Goal: Task Accomplishment & Management: Manage account settings

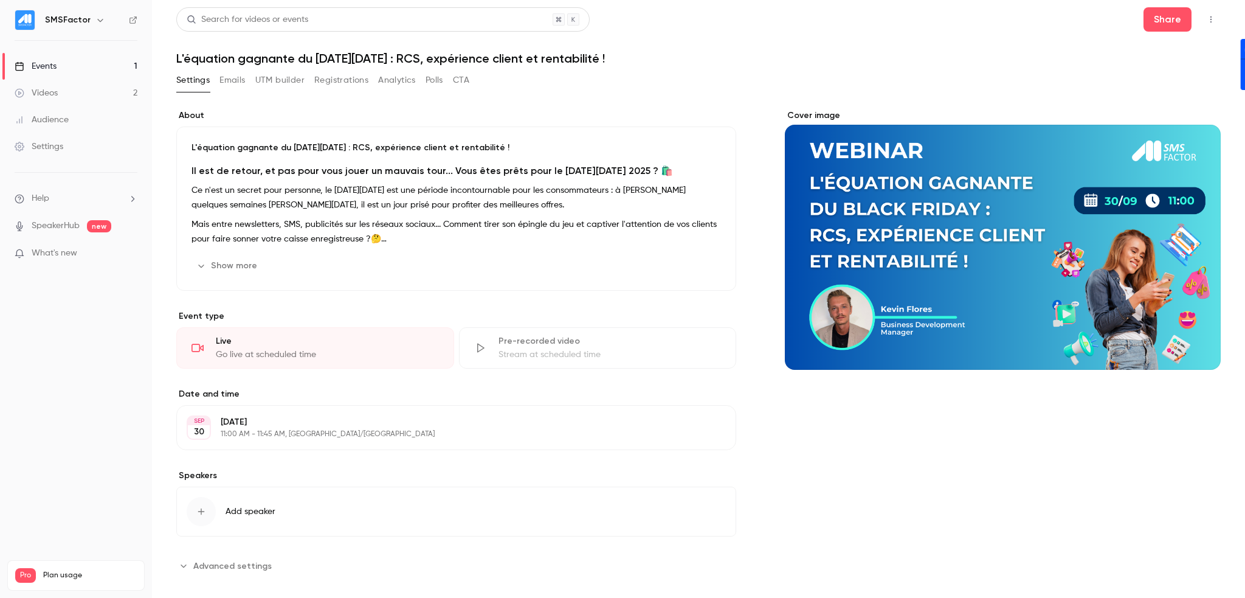
click at [58, 57] on link "Events 1" at bounding box center [76, 66] width 152 height 27
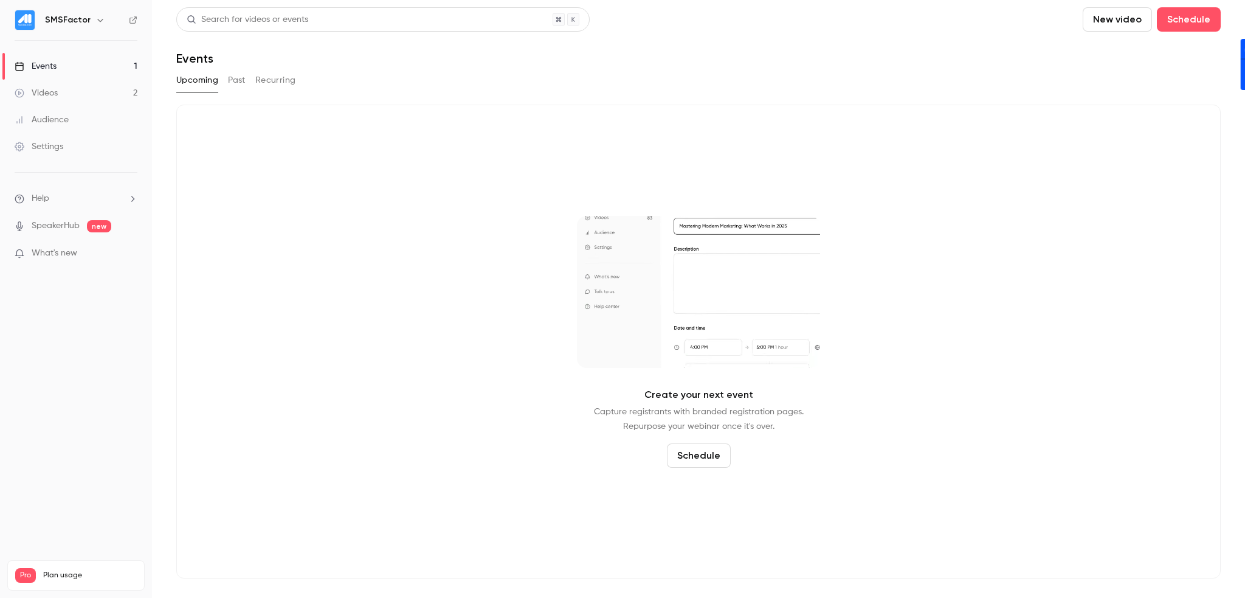
click at [238, 82] on button "Past" at bounding box center [237, 80] width 18 height 19
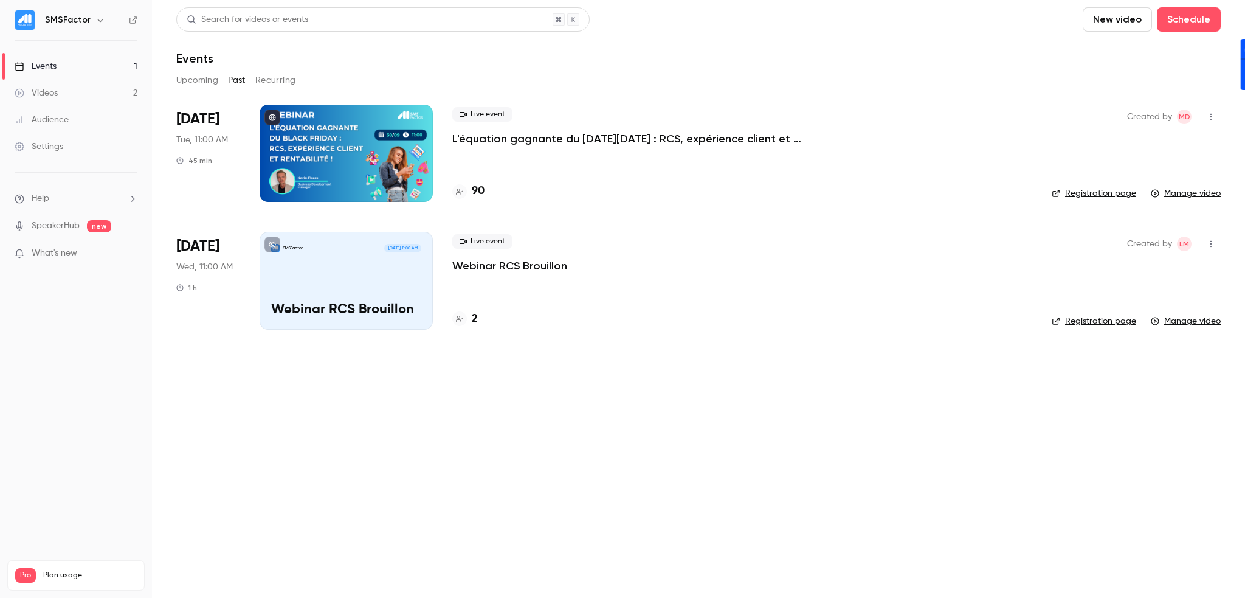
click at [1207, 116] on icon "button" at bounding box center [1211, 116] width 10 height 9
click at [216, 117] on div at bounding box center [622, 299] width 1245 height 598
click at [311, 119] on div at bounding box center [346, 153] width 173 height 97
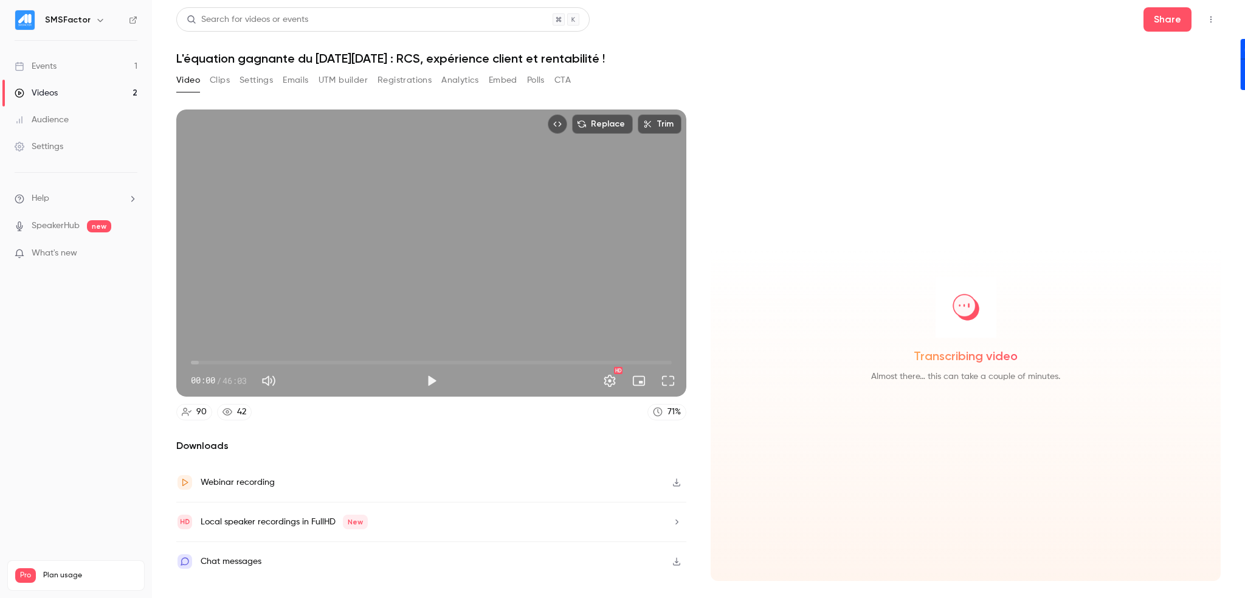
click at [216, 83] on button "Clips" at bounding box center [220, 80] width 20 height 19
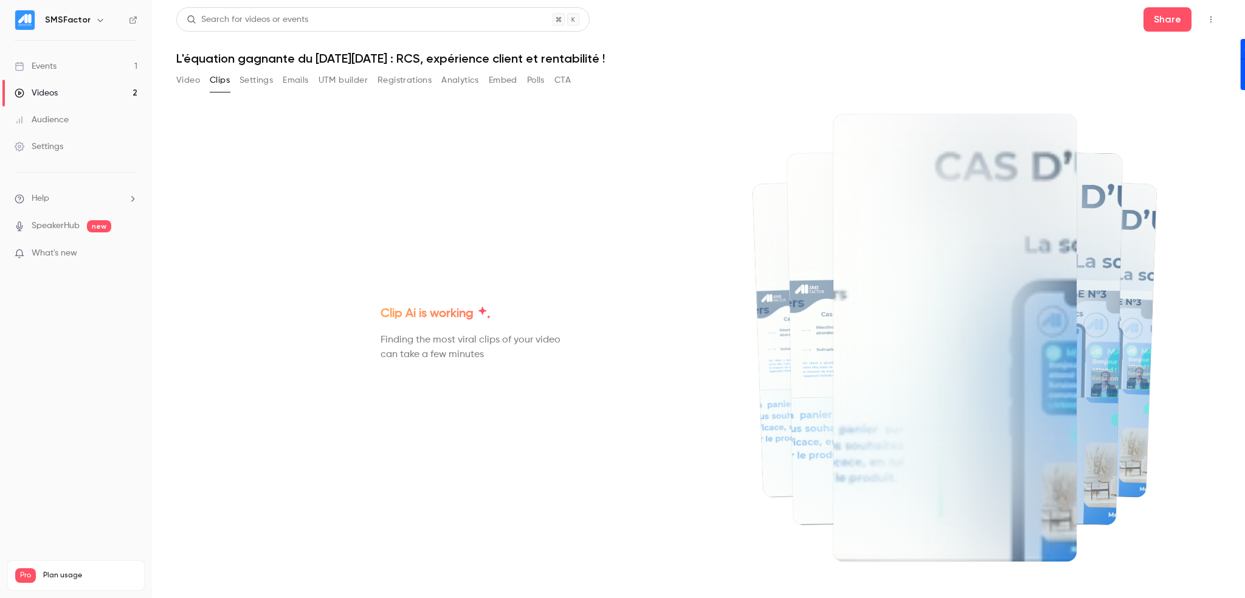
click at [267, 77] on button "Settings" at bounding box center [256, 80] width 33 height 19
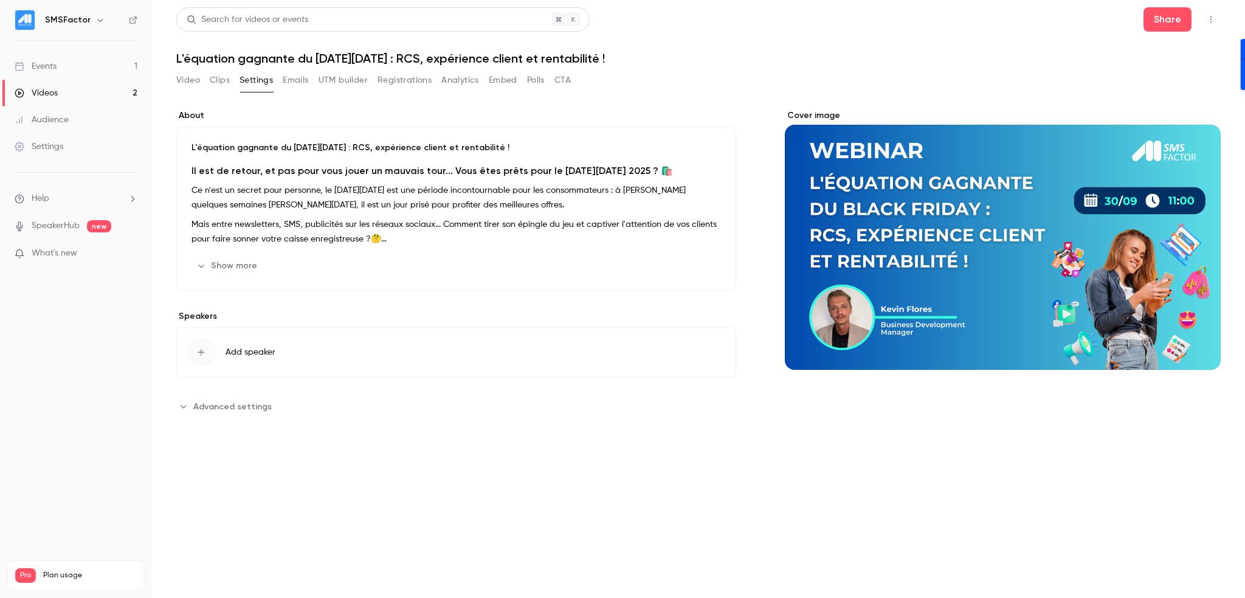
click at [404, 84] on button "Registrations" at bounding box center [404, 80] width 54 height 19
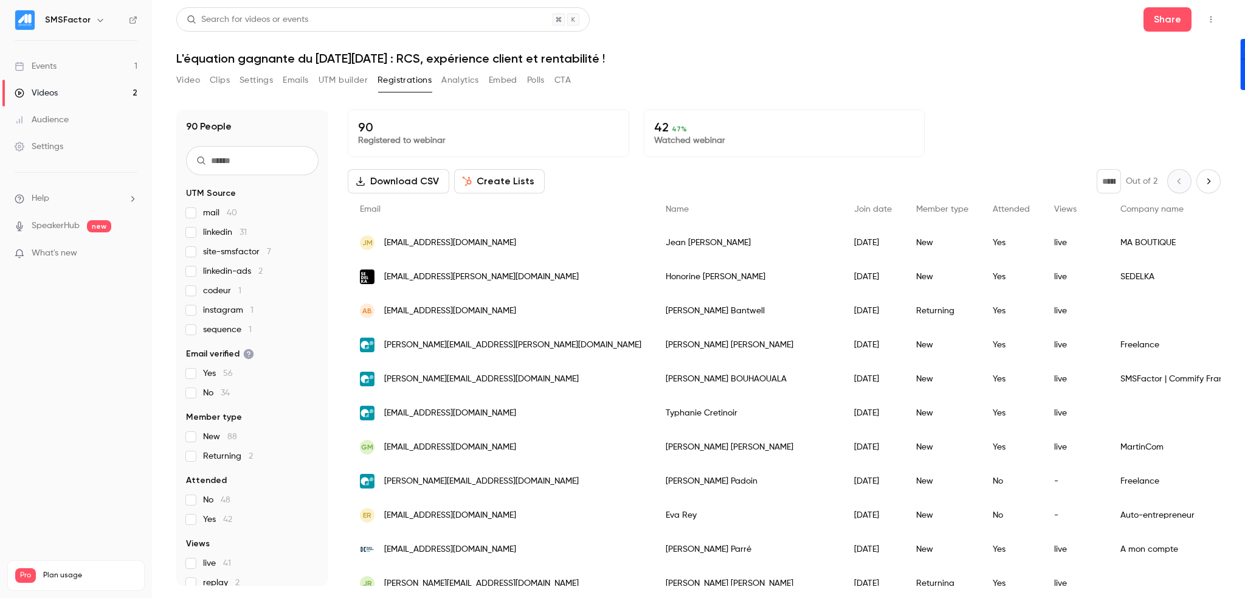
click at [469, 75] on button "Analytics" at bounding box center [460, 80] width 38 height 19
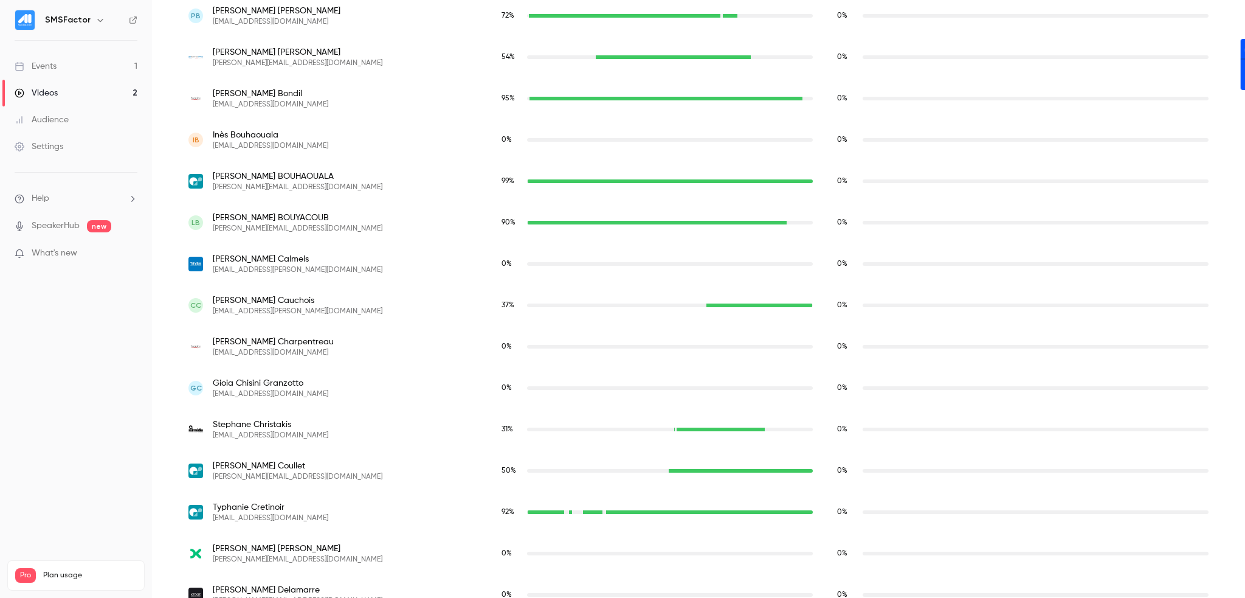
scroll to position [818, 0]
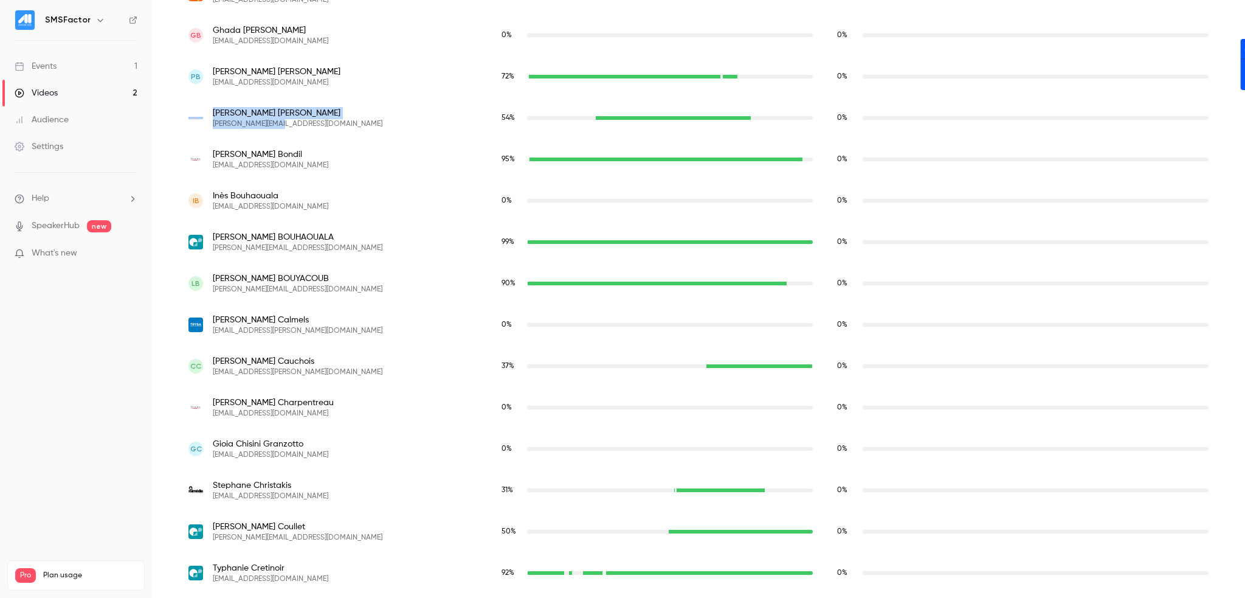
drag, startPoint x: 321, startPoint y: 128, endPoint x: 214, endPoint y: 118, distance: 107.4
click at [210, 118] on div "[PERSON_NAME] [PERSON_NAME][EMAIL_ADDRESS][DOMAIN_NAME]" at bounding box center [332, 118] width 289 height 22
click at [393, 110] on div "[PERSON_NAME] [PERSON_NAME][EMAIL_ADDRESS][DOMAIN_NAME]" at bounding box center [332, 118] width 289 height 22
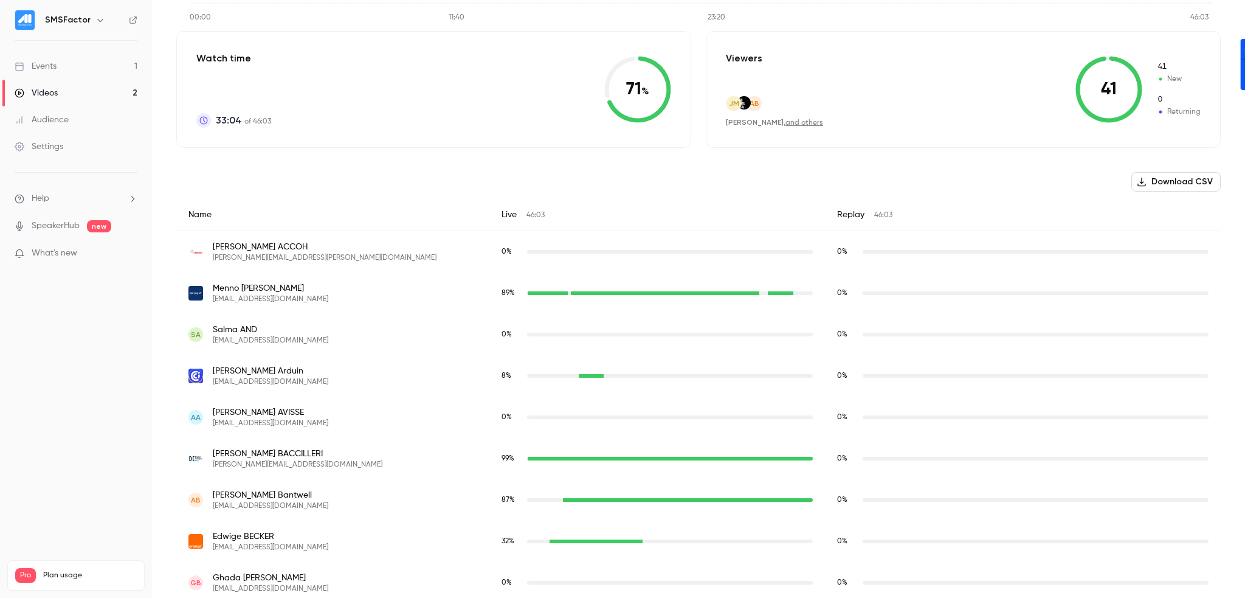
scroll to position [3236, 0]
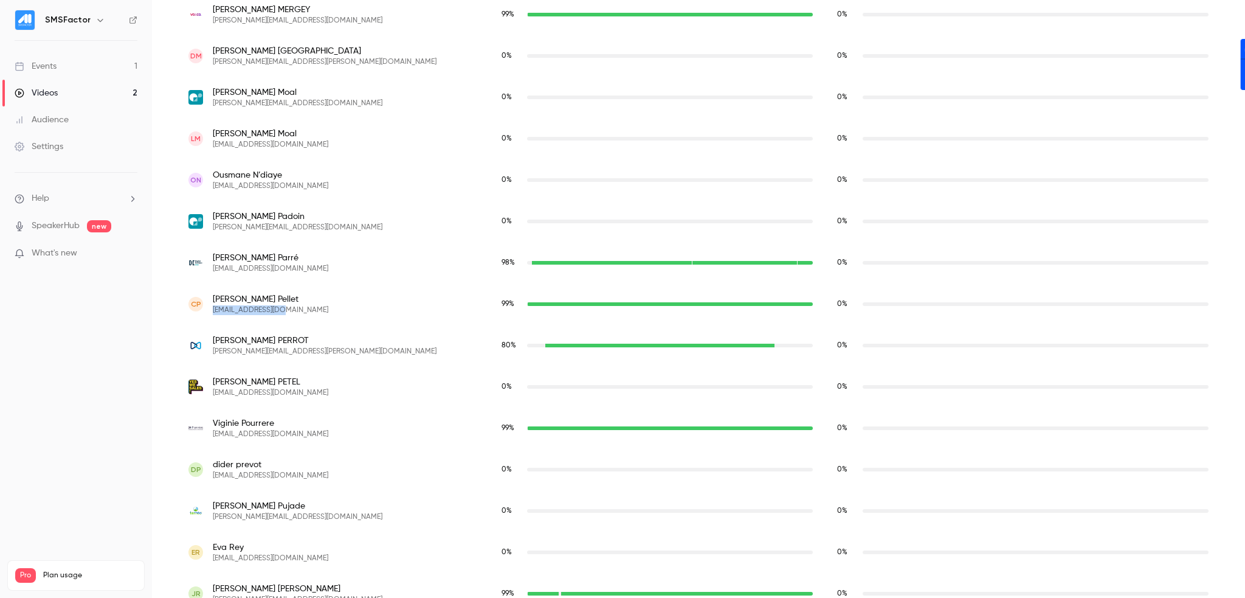
drag, startPoint x: 292, startPoint y: 311, endPoint x: 213, endPoint y: 311, distance: 79.0
click at [213, 311] on div "CP [PERSON_NAME] Pellet [EMAIL_ADDRESS][DOMAIN_NAME]" at bounding box center [332, 304] width 289 height 22
copy span "[EMAIL_ADDRESS][DOMAIN_NAME]"
click at [270, 298] on span "[PERSON_NAME] Pellet" at bounding box center [270, 299] width 115 height 12
drag, startPoint x: 270, startPoint y: 298, endPoint x: 212, endPoint y: 295, distance: 57.8
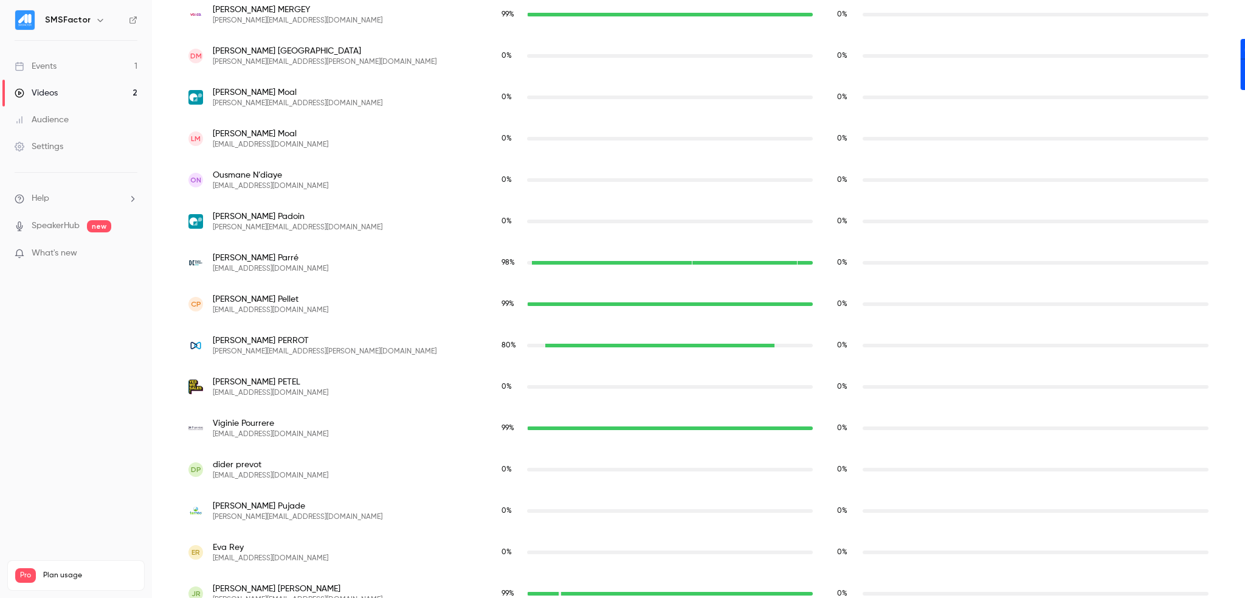
click at [213, 295] on span "[PERSON_NAME] Pellet" at bounding box center [270, 299] width 115 height 12
copy span "[PERSON_NAME] Pellet"
click at [265, 296] on span "[PERSON_NAME] Pellet" at bounding box center [270, 299] width 115 height 12
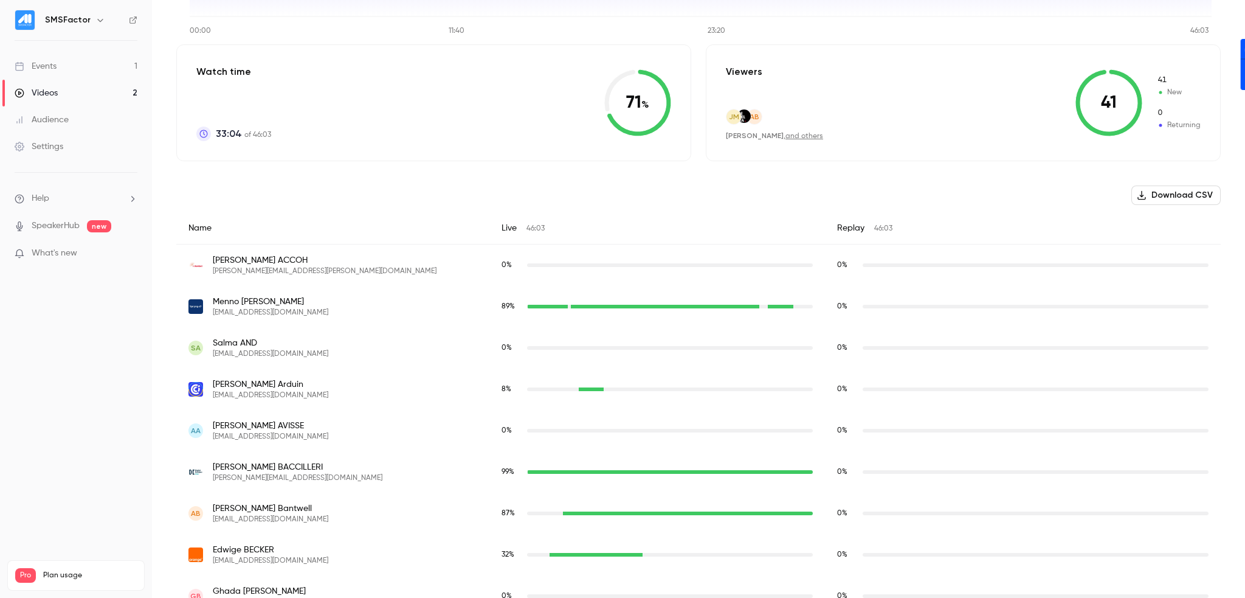
scroll to position [0, 0]
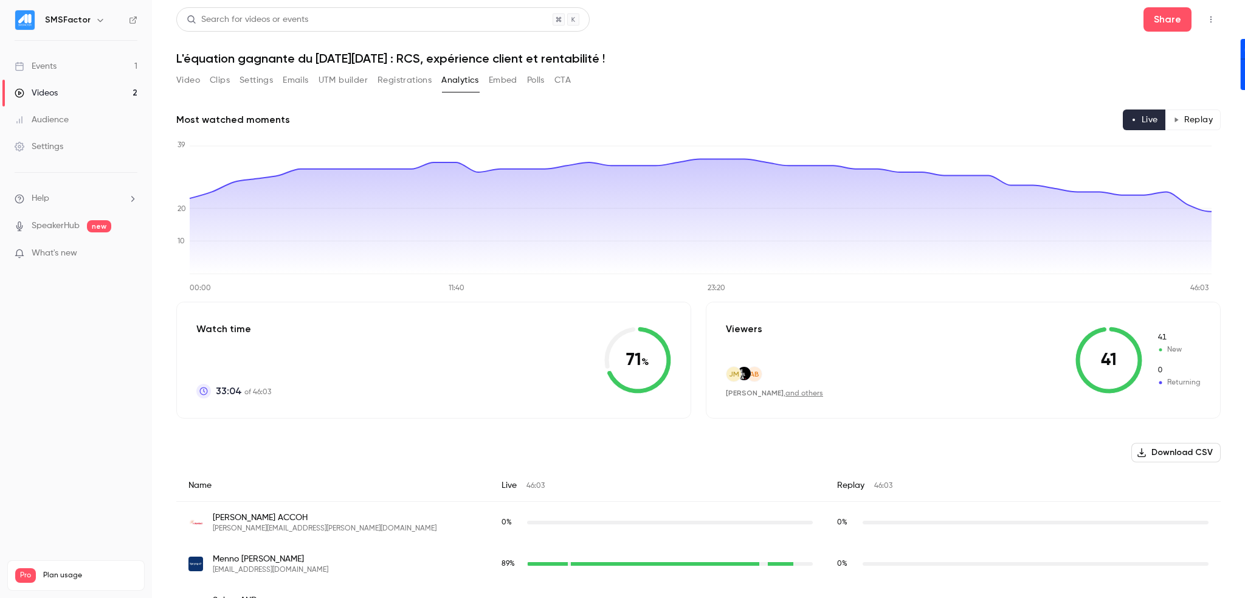
click at [1172, 454] on button "Download CSV" at bounding box center [1175, 452] width 89 height 19
